Goal: Task Accomplishment & Management: Complete application form

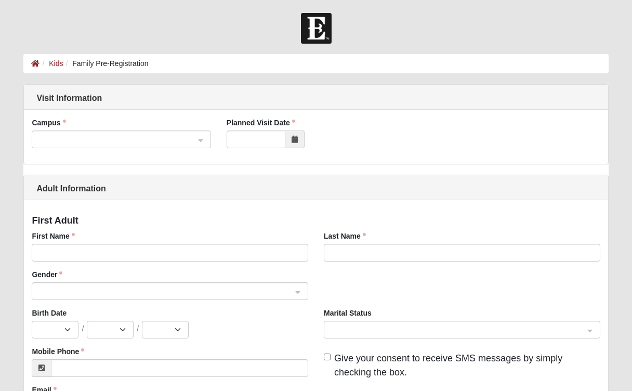
click at [140, 138] on span at bounding box center [116, 139] width 156 height 11
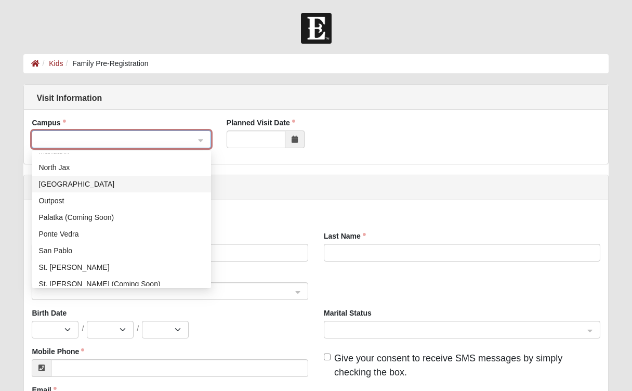
scroll to position [94, 0]
click at [75, 253] on div "San Pablo" at bounding box center [121, 249] width 166 height 11
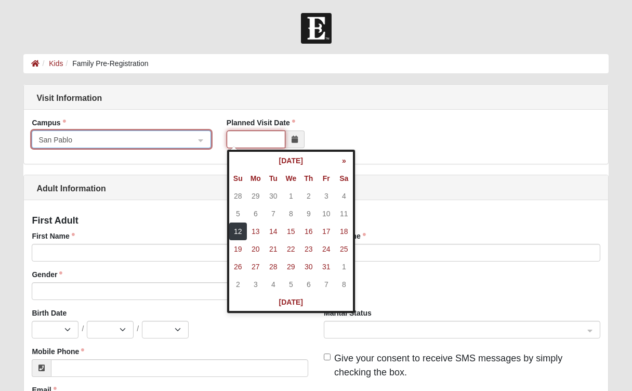
click at [267, 144] on input "Planned Visit Date" at bounding box center [255, 139] width 59 height 18
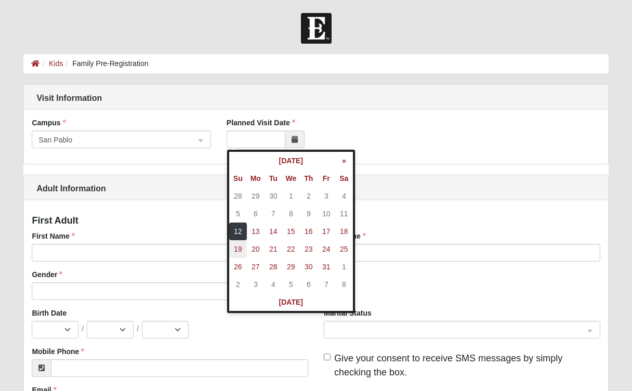
click at [243, 250] on td "19" at bounding box center [238, 249] width 18 height 18
type input "[DATE]"
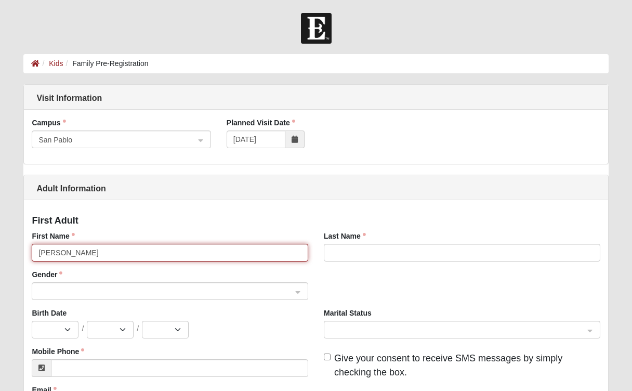
type input "[PERSON_NAME]"
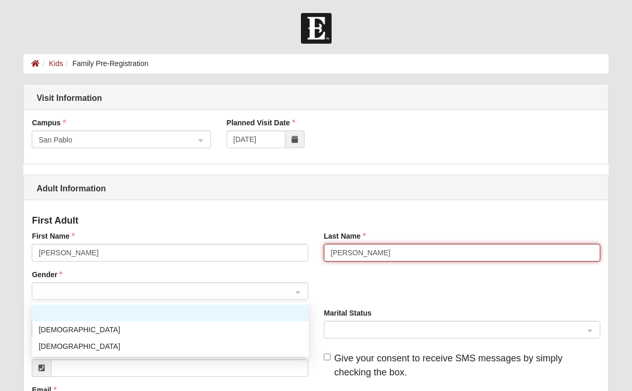
click at [75, 294] on span at bounding box center [164, 291] width 253 height 11
type input "[PERSON_NAME]"
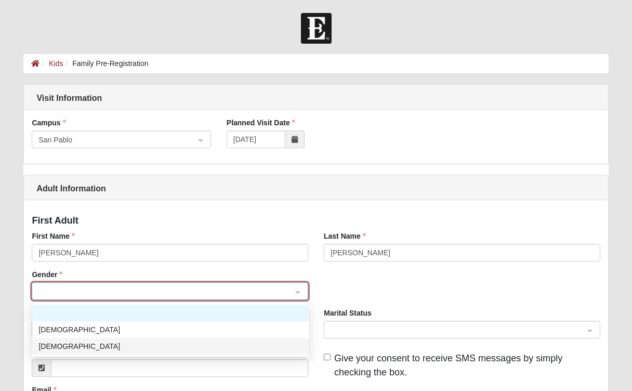
click at [57, 349] on div "[DEMOGRAPHIC_DATA]" at bounding box center [170, 345] width 264 height 11
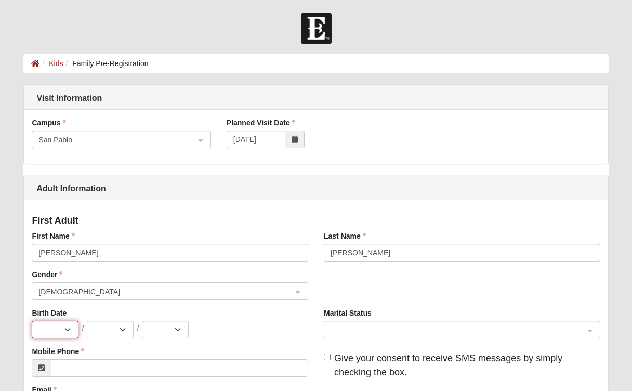
select select "8"
select select "21"
select select "1988"
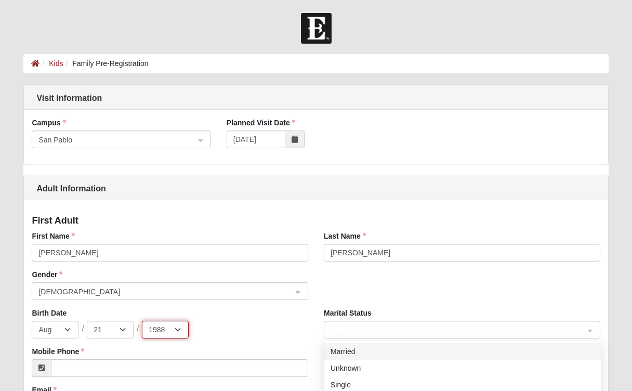
click at [391, 332] on span at bounding box center [456, 329] width 253 height 11
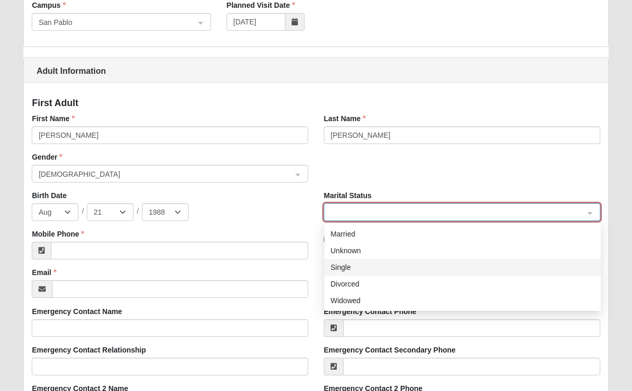
scroll to position [120, 0]
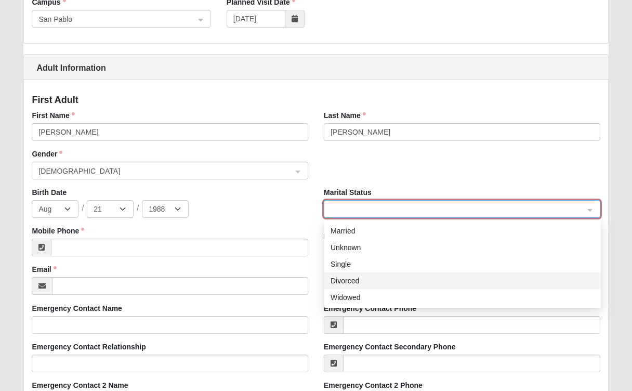
click at [361, 281] on div "Divorced" at bounding box center [462, 280] width 264 height 11
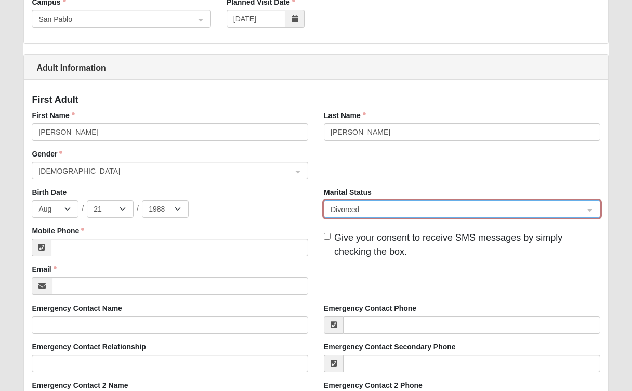
click at [327, 233] on input "Give your consent to receive SMS messages by simply checking the box." at bounding box center [327, 236] width 7 height 7
checkbox input "true"
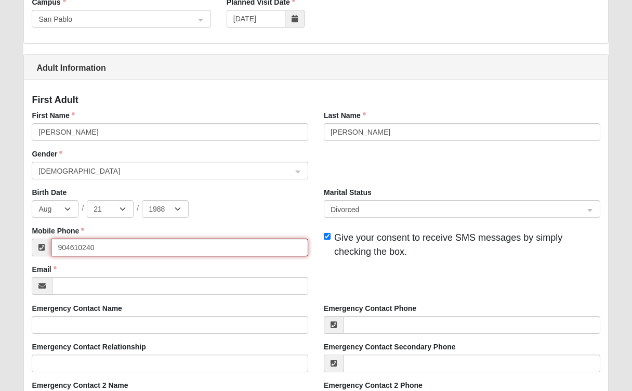
type input "[PHONE_NUMBER]"
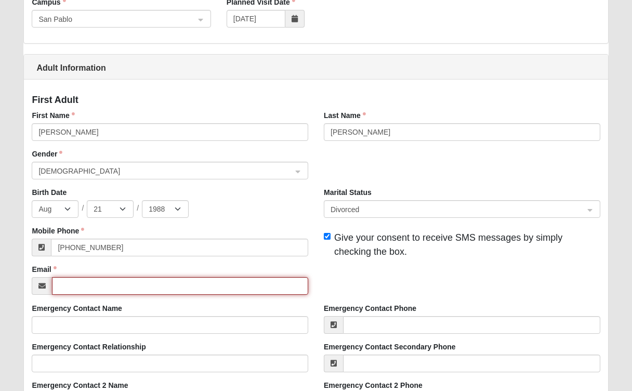
type input "[EMAIL_ADDRESS][DOMAIN_NAME]"
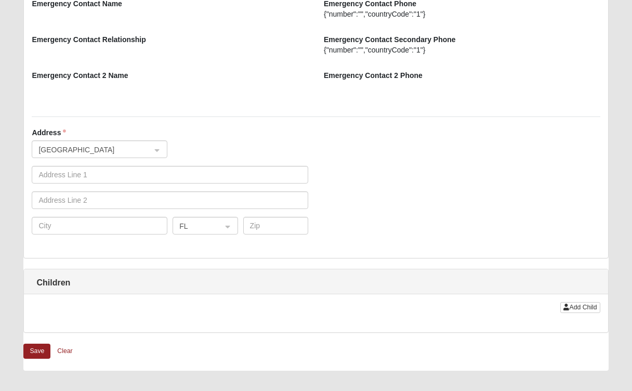
scroll to position [765, 0]
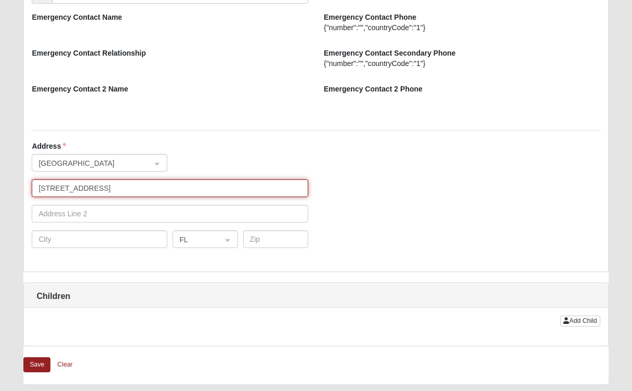
type input "[STREET_ADDRESS]"
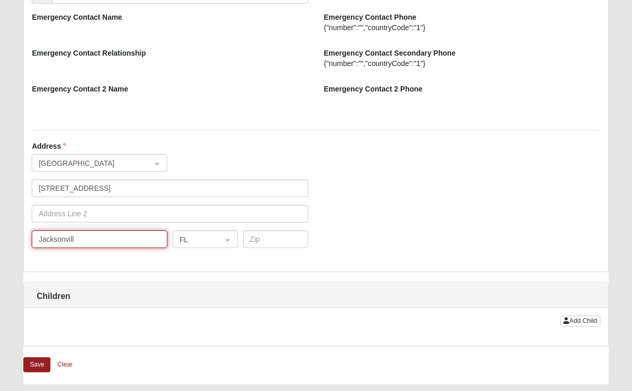
type input "[GEOGRAPHIC_DATA]"
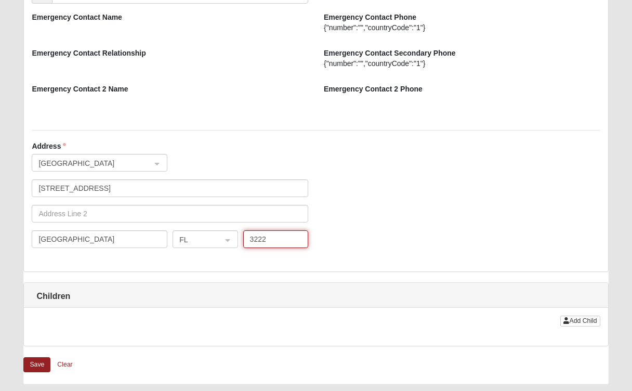
type input "32224"
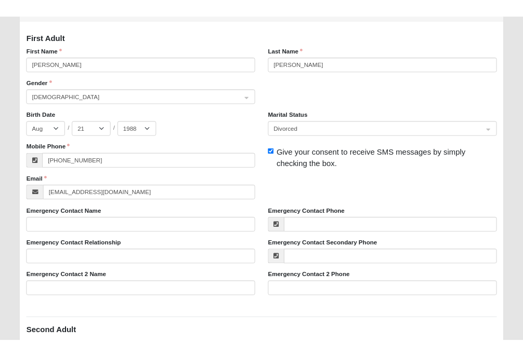
scroll to position [200, 0]
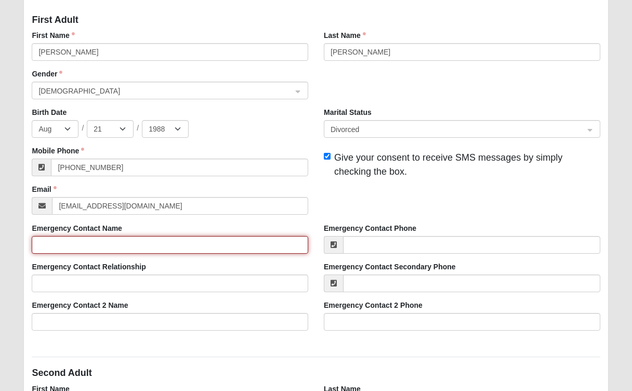
click at [223, 246] on input "Emergency Contact Name" at bounding box center [170, 245] width 276 height 18
type input "[PERSON_NAME]"
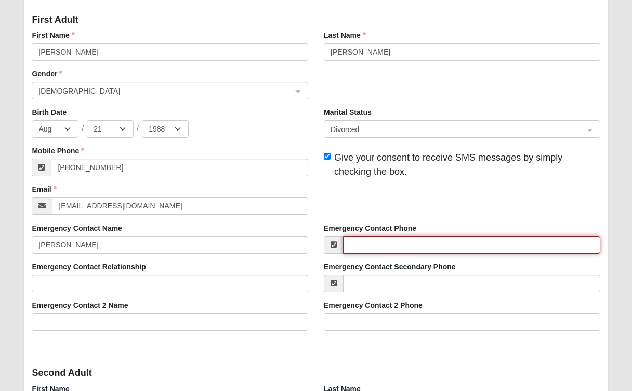
click at [409, 242] on input "Emergency Contact Phone" at bounding box center [471, 245] width 257 height 18
type input "[PHONE_NUMBER]"
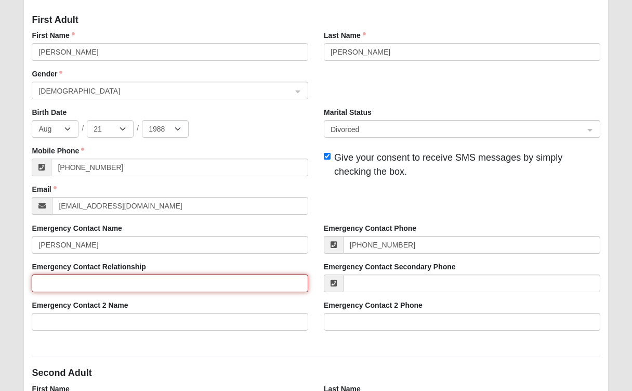
click at [248, 284] on input "Emergency Contact Relationship" at bounding box center [170, 283] width 276 height 18
type input "Grandma"
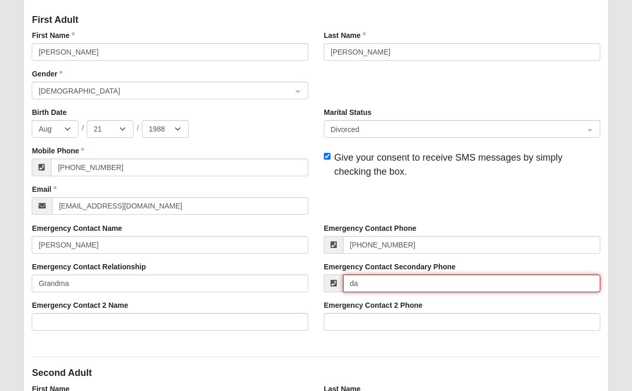
type input "d"
paste input "[PHONE_NUMBER]"
type input "[PHONE_NUMBER]"
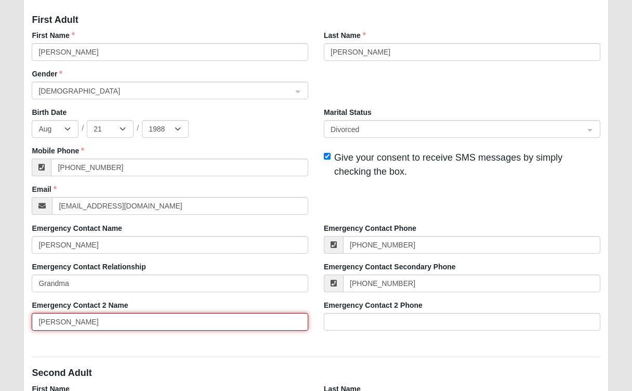
type input "[PERSON_NAME]"
type input "9048748629"
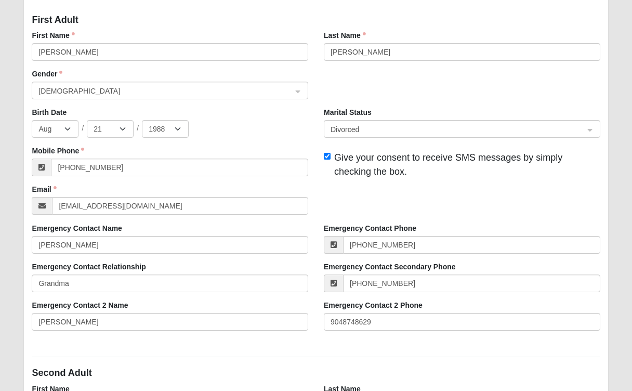
type input "[PERSON_NAME]"
type input "Auld"
type input "[PHONE_NUMBER]"
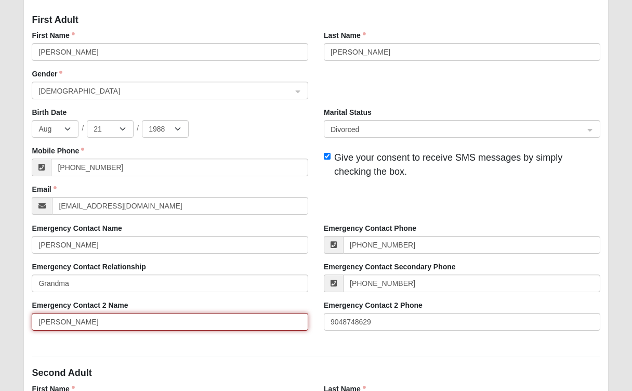
type input "[PERSON_NAME]"
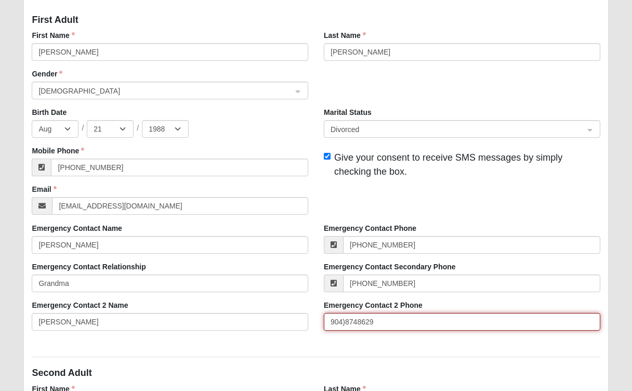
click at [332, 321] on input "904)8748629" at bounding box center [462, 322] width 276 height 18
click at [358, 321] on input "[PHONE_NUMBER]" at bounding box center [462, 322] width 276 height 18
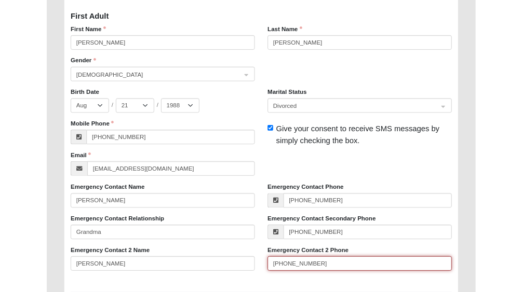
scroll to position [394, 0]
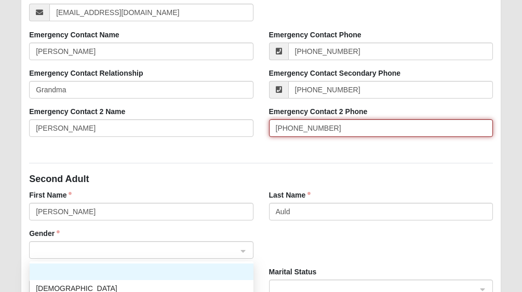
click at [243, 253] on div at bounding box center [141, 251] width 223 height 18
type input "[PHONE_NUMBER]"
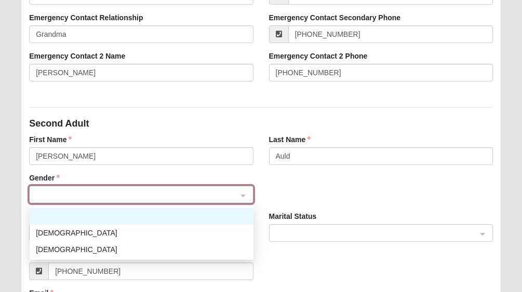
scroll to position [457, 0]
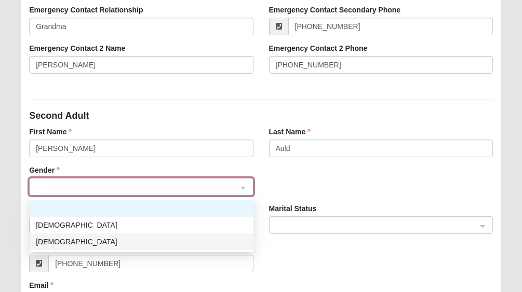
click at [108, 243] on div "[DEMOGRAPHIC_DATA]" at bounding box center [141, 241] width 211 height 11
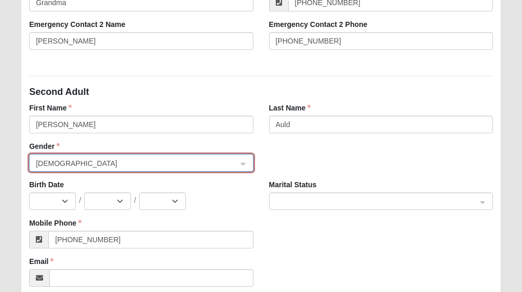
scroll to position [485, 0]
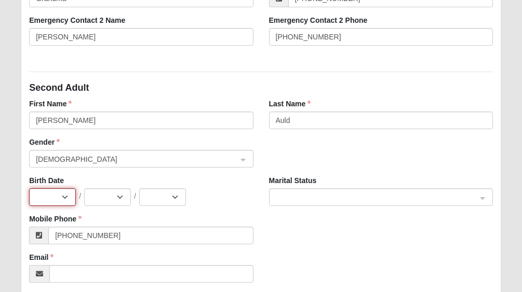
select select "8"
select select "27"
select select "1984"
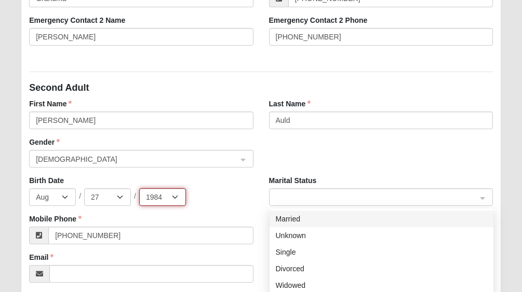
click at [336, 197] on span at bounding box center [376, 197] width 201 height 11
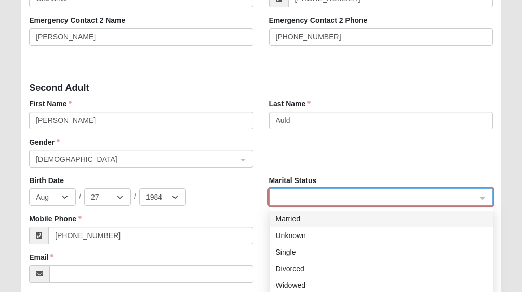
click at [329, 224] on div "Married" at bounding box center [382, 219] width 224 height 17
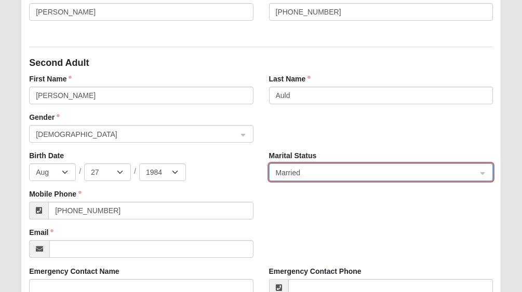
scroll to position [513, 0]
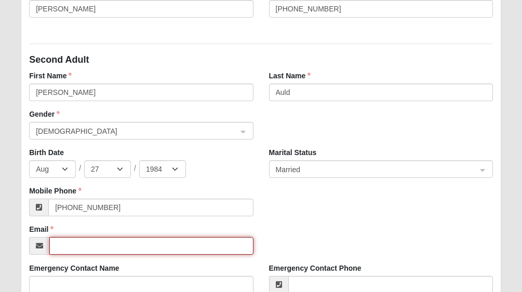
paste input "[EMAIL_ADDRESS][DOMAIN_NAME]."
type input "[EMAIL_ADDRESS][DOMAIN_NAME]"
drag, startPoint x: 130, startPoint y: 246, endPoint x: 35, endPoint y: 247, distance: 95.6
click at [35, 247] on div "[EMAIL_ADDRESS][DOMAIN_NAME]" at bounding box center [141, 246] width 224 height 18
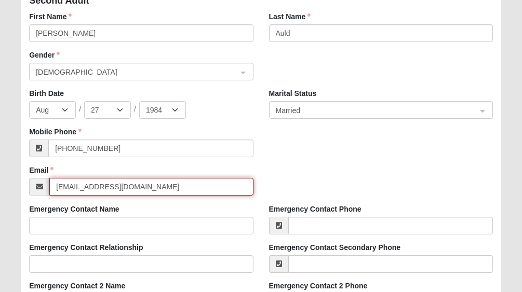
scroll to position [573, 0]
